Goal: Information Seeking & Learning: Find contact information

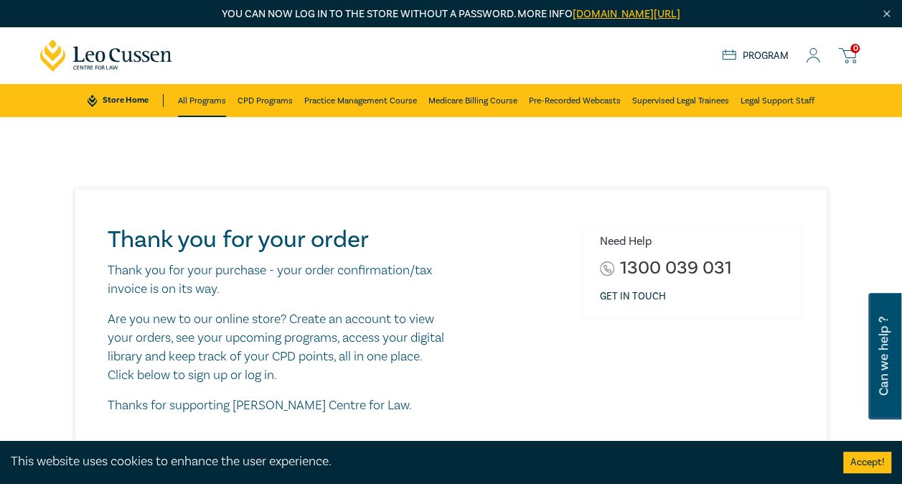
click at [191, 96] on link "All Programs" at bounding box center [202, 100] width 48 height 33
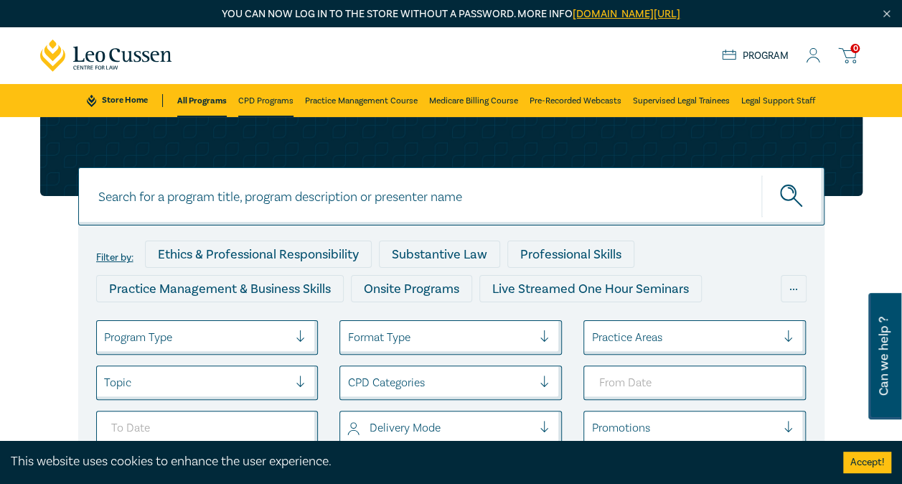
click at [259, 98] on link "CPD Programs" at bounding box center [265, 100] width 55 height 33
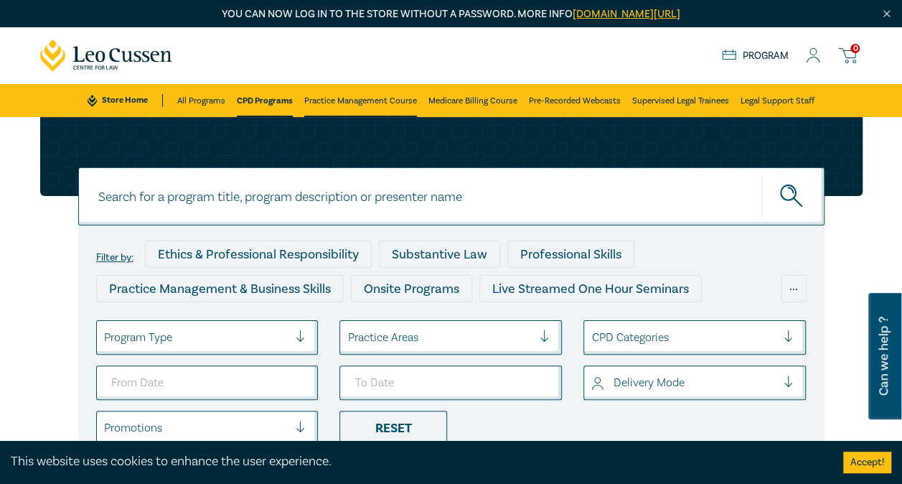
click at [357, 98] on link "Practice Management Course" at bounding box center [360, 100] width 113 height 33
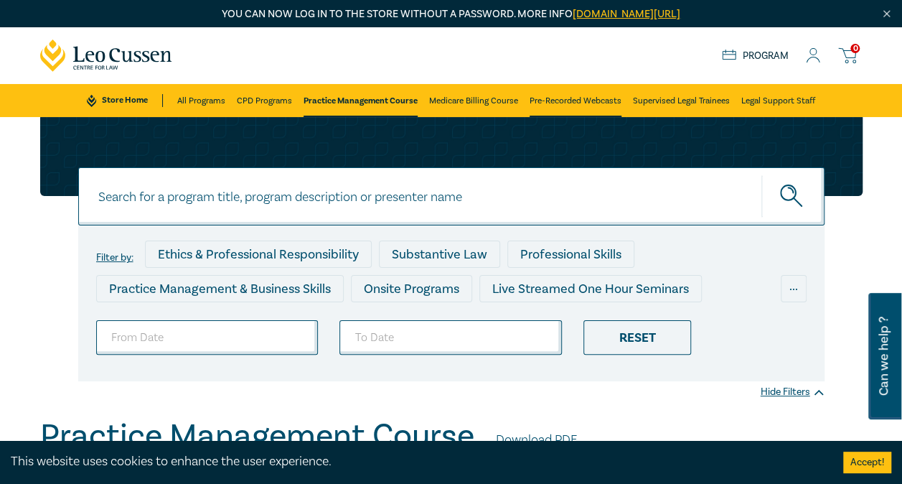
click at [541, 95] on link "Pre-Recorded Webcasts" at bounding box center [576, 100] width 92 height 33
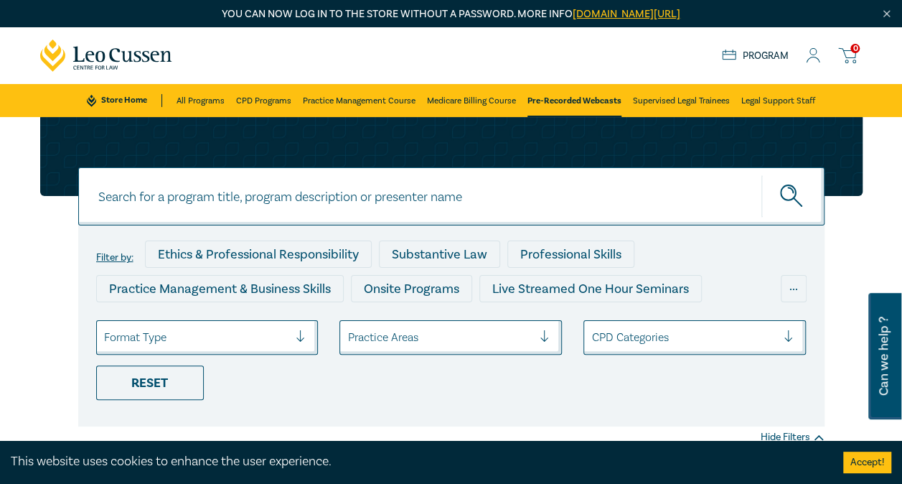
click at [810, 60] on icon at bounding box center [813, 55] width 14 height 15
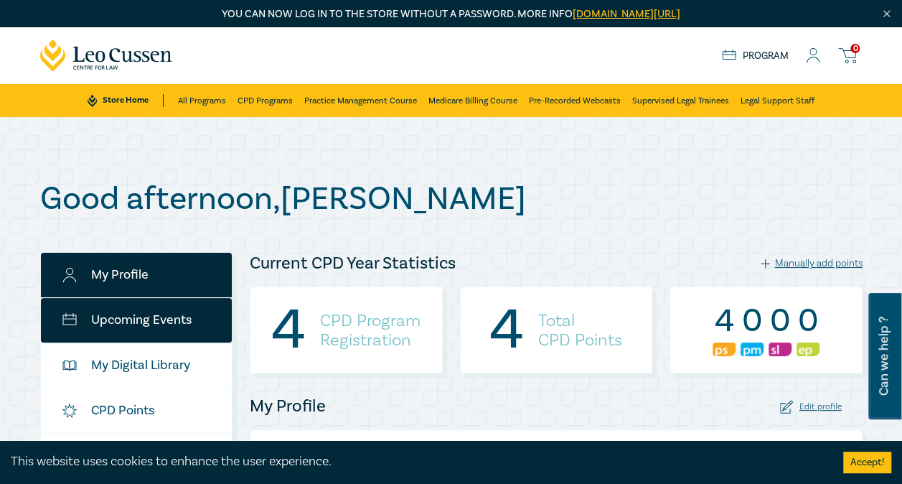
click at [138, 299] on link "Upcoming Events" at bounding box center [137, 320] width 192 height 44
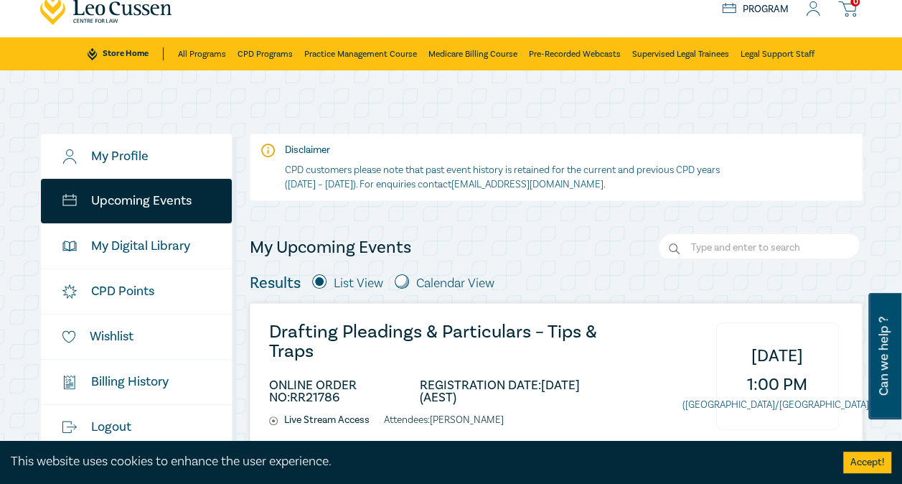
scroll to position [44, 0]
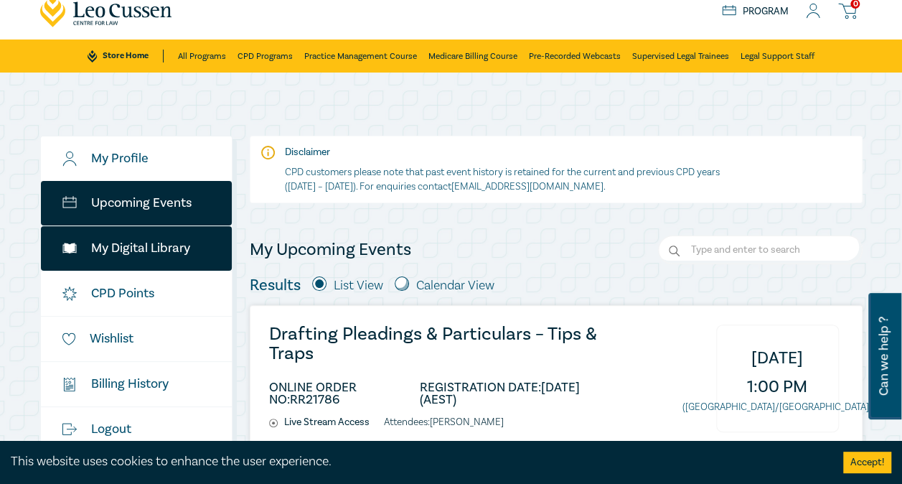
click at [99, 255] on link "My Digital Library" at bounding box center [137, 248] width 192 height 44
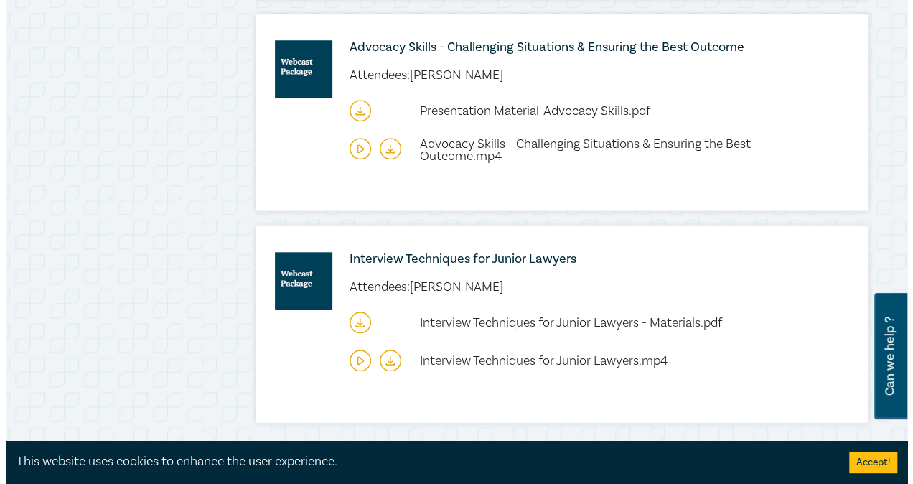
scroll to position [605, 0]
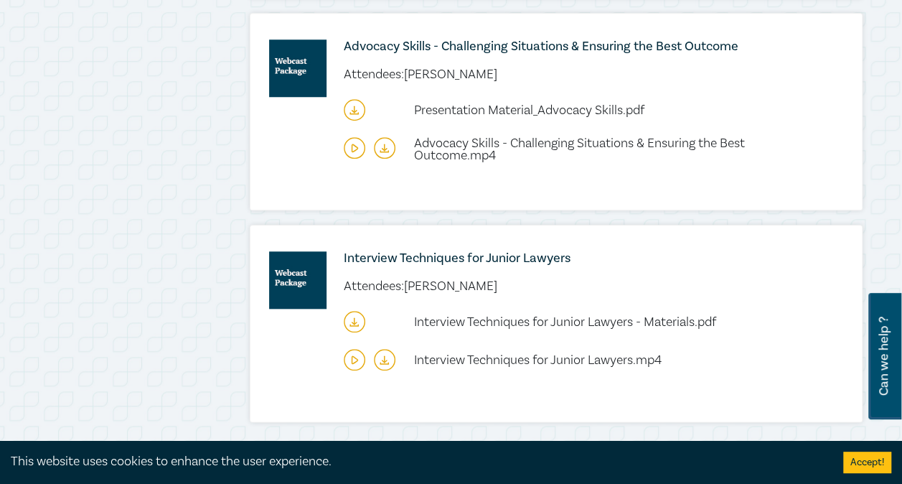
click at [354, 316] on icon at bounding box center [355, 322] width 22 height 22
click at [350, 361] on icon at bounding box center [355, 360] width 22 height 22
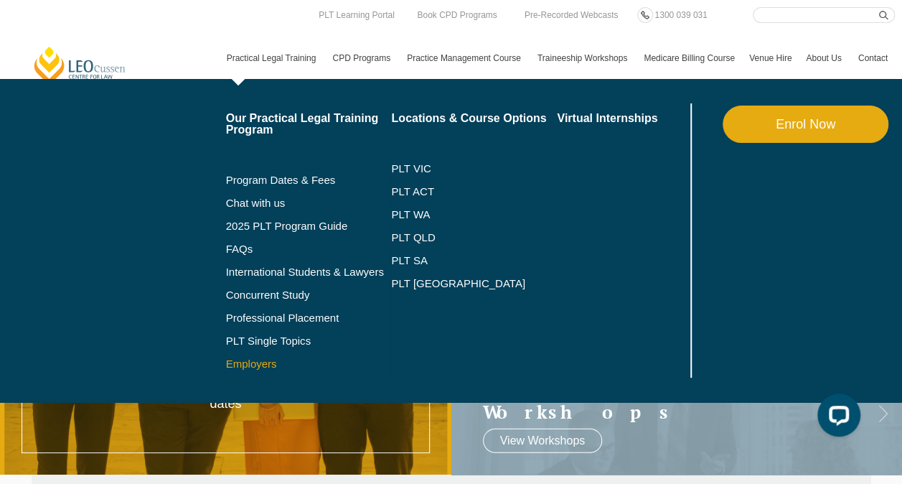
click at [249, 365] on link "Employers" at bounding box center [309, 363] width 166 height 11
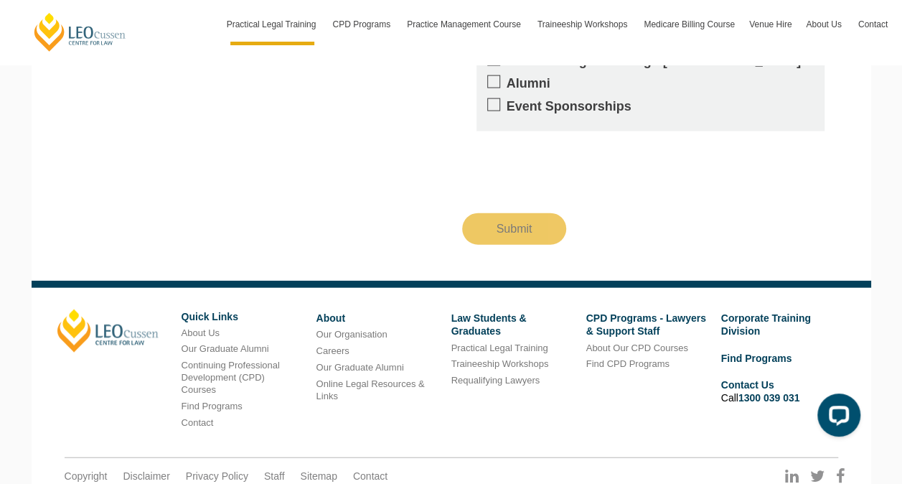
scroll to position [1585, 0]
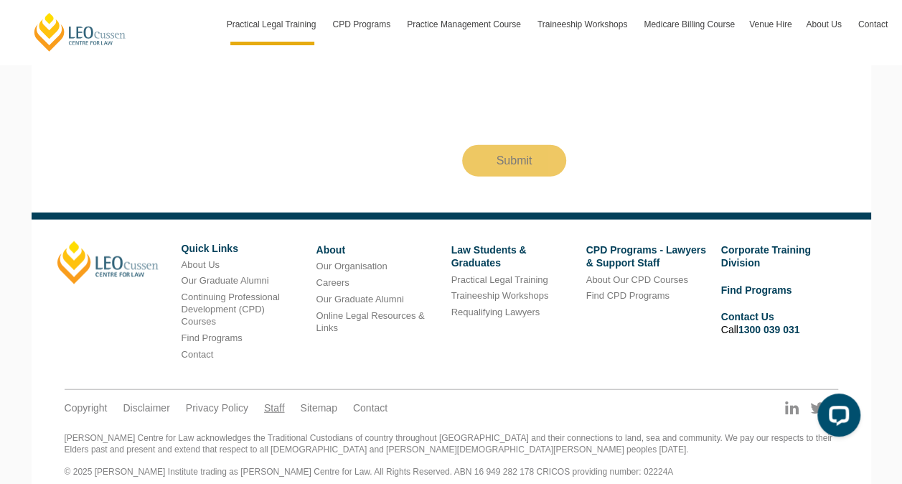
click at [278, 401] on link "Staff" at bounding box center [274, 407] width 21 height 13
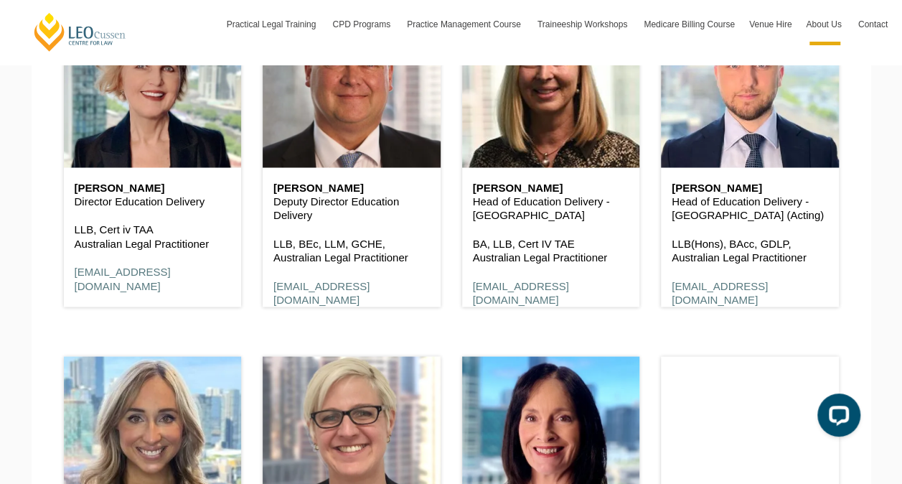
scroll to position [1324, 0]
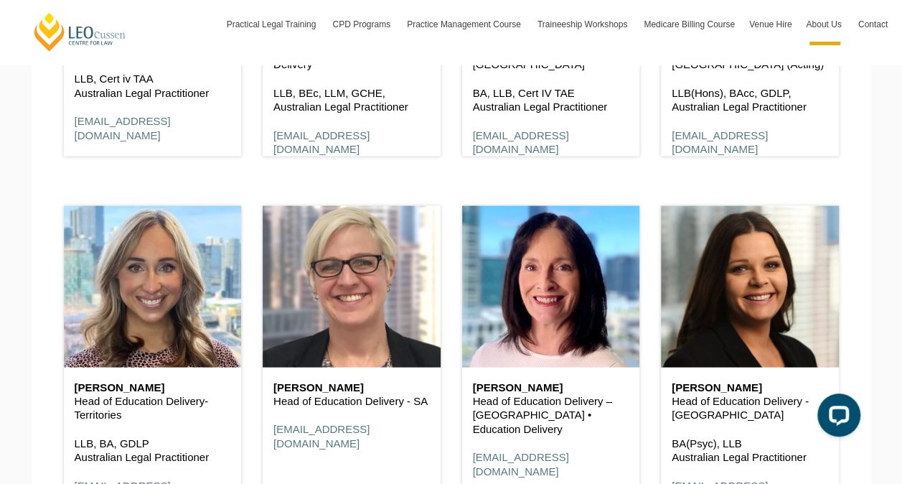
click at [113, 381] on h6 "Tiffany Long" at bounding box center [153, 387] width 156 height 12
click at [109, 381] on h6 "Tiffany Long" at bounding box center [153, 387] width 156 height 12
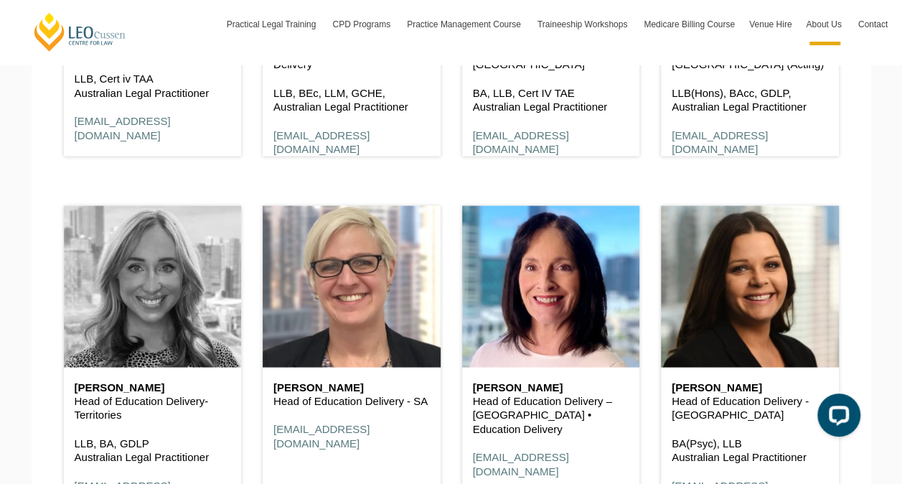
click at [119, 278] on header at bounding box center [153, 285] width 178 height 161
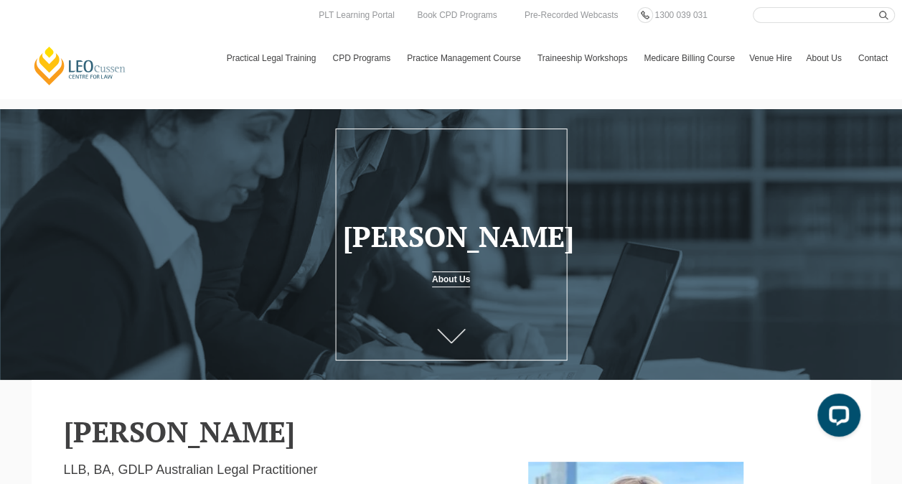
scroll to position [257, 0]
